Goal: Information Seeking & Learning: Find specific fact

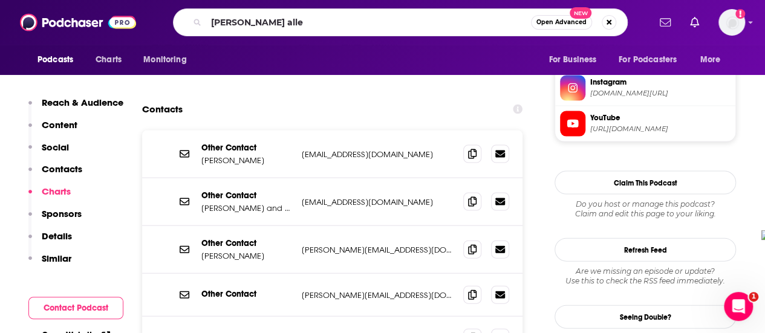
type input "[PERSON_NAME]"
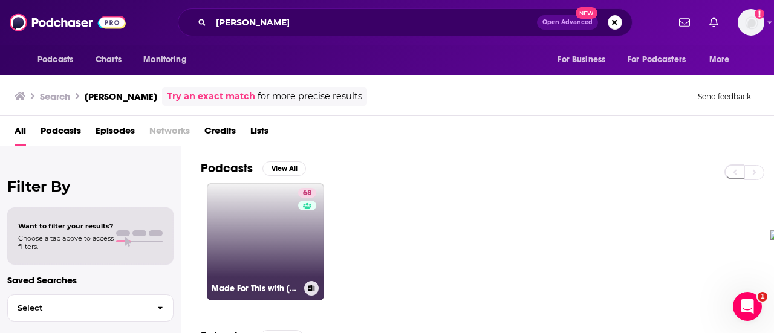
click at [256, 232] on link "68 Made For This with [PERSON_NAME]" at bounding box center [265, 241] width 117 height 117
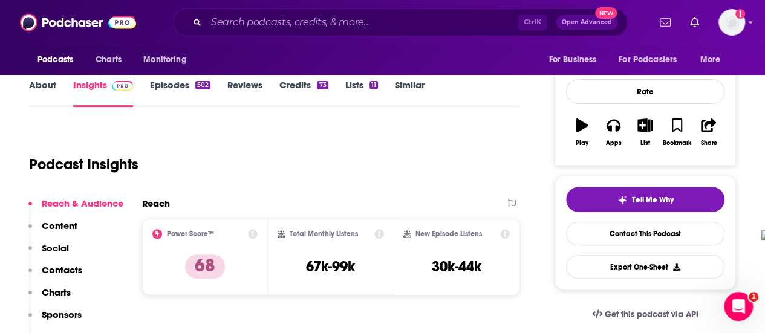
scroll to position [186, 0]
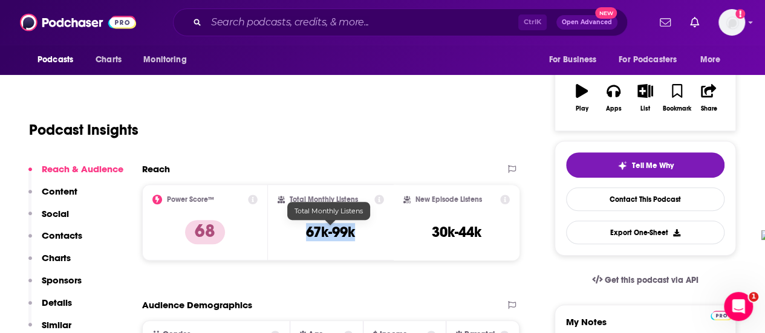
drag, startPoint x: 305, startPoint y: 229, endPoint x: 359, endPoint y: 235, distance: 54.1
click at [359, 235] on div "Total Monthly Listens 67k-99k" at bounding box center [331, 223] width 106 height 56
copy h3 "67k-99k"
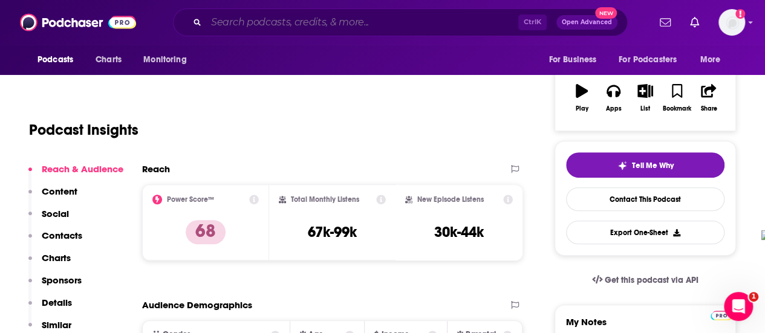
click at [312, 24] on input "Search podcasts, credits, & more..." at bounding box center [362, 22] width 312 height 19
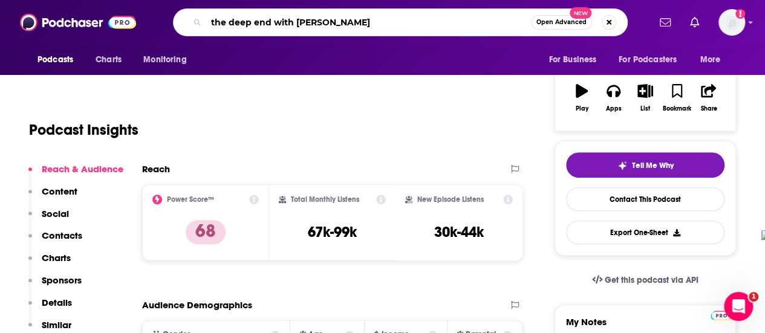
type input "the deep end with [PERSON_NAME]"
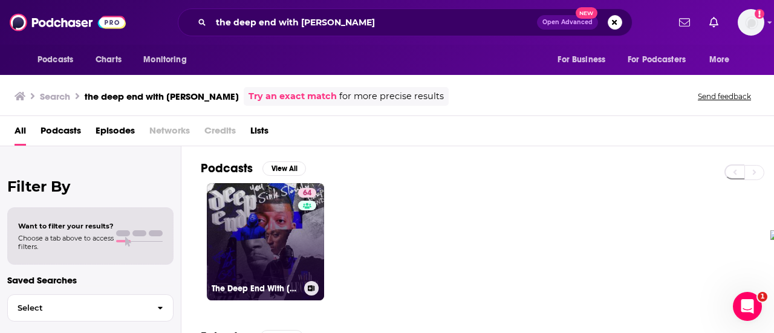
click at [249, 244] on link "64 The Deep End With [PERSON_NAME]" at bounding box center [265, 241] width 117 height 117
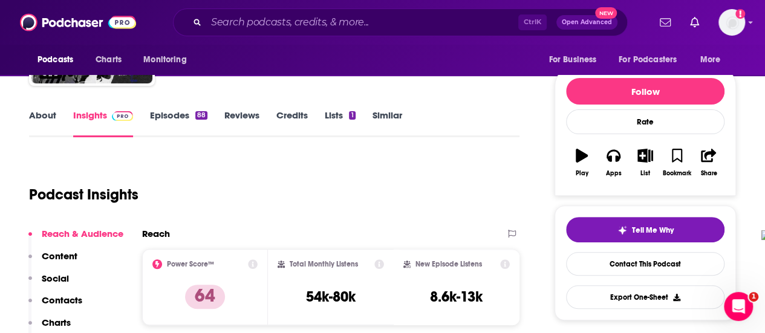
scroll to position [149, 0]
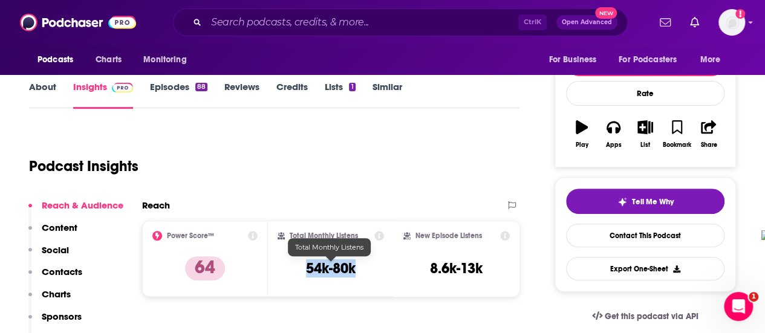
drag, startPoint x: 302, startPoint y: 269, endPoint x: 359, endPoint y: 274, distance: 56.5
click at [359, 274] on div "Total Monthly Listens 54k-80k" at bounding box center [331, 259] width 106 height 56
copy h3 "54k-80k"
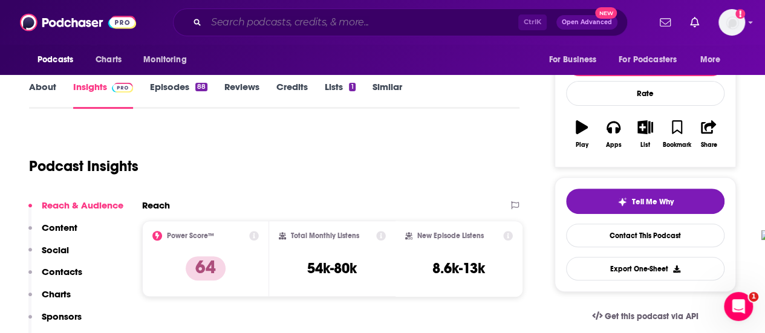
click at [321, 28] on input "Search podcasts, credits, & more..." at bounding box center [362, 22] width 312 height 19
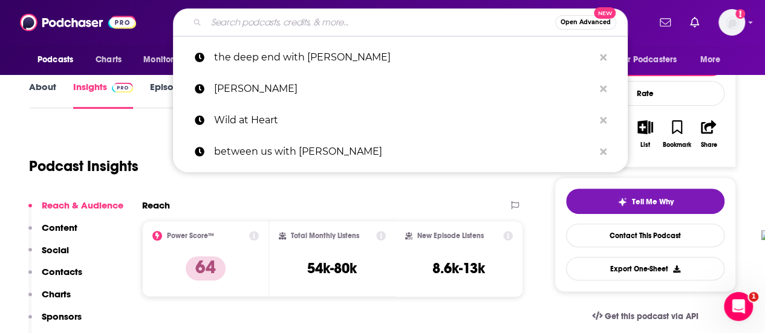
click at [356, 18] on input "Search podcasts, credits, & more..." at bounding box center [380, 22] width 349 height 19
